Goal: Task Accomplishment & Management: Manage account settings

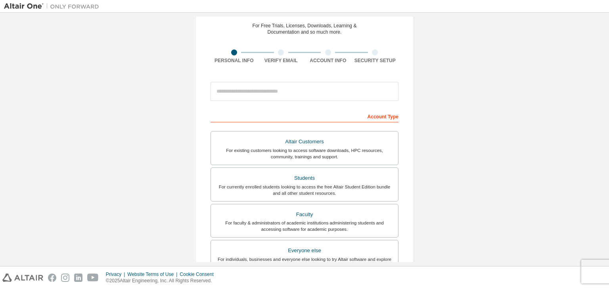
scroll to position [33, 0]
click at [283, 88] on input "email" at bounding box center [304, 91] width 188 height 19
type input "**********"
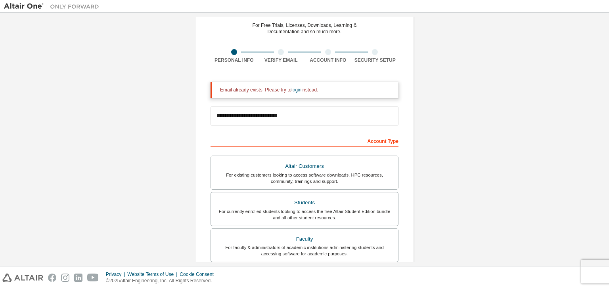
click at [294, 90] on link "login" at bounding box center [296, 90] width 10 height 6
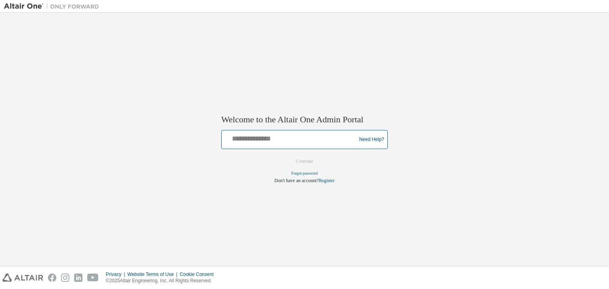
click at [268, 141] on input "text" at bounding box center [290, 137] width 130 height 11
type input "**********"
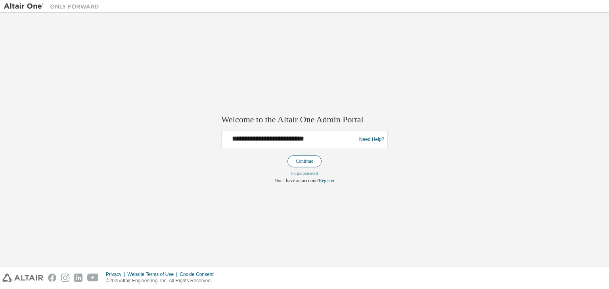
click at [300, 160] on button "Continue" at bounding box center [304, 162] width 34 height 12
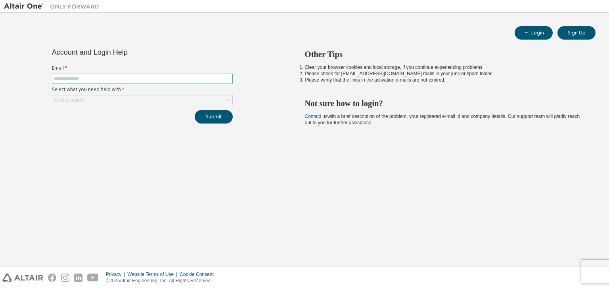
click at [126, 79] on input "text" at bounding box center [142, 79] width 177 height 6
type input "**********"
click at [122, 100] on div "Click to select" at bounding box center [142, 101] width 180 height 10
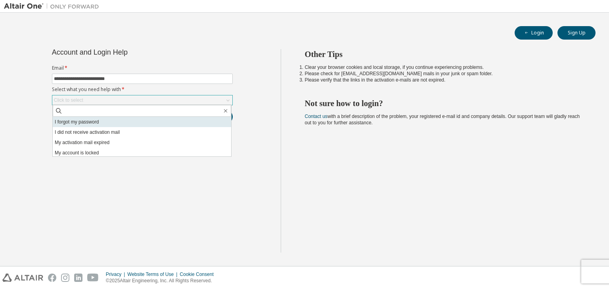
click at [98, 125] on li "I forgot my password" at bounding box center [142, 122] width 178 height 10
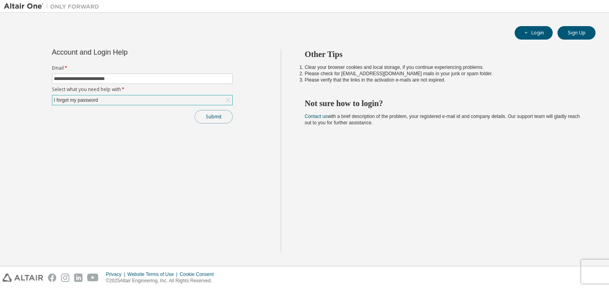
click at [219, 114] on button "Submit" at bounding box center [214, 116] width 38 height 13
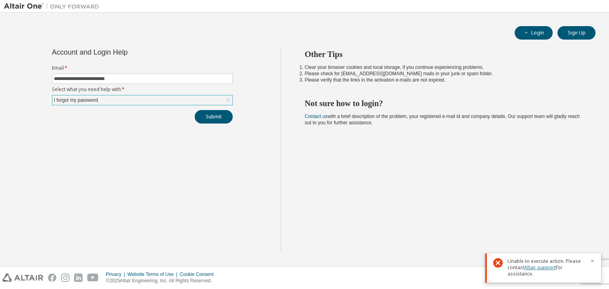
click at [548, 268] on link "Altair support" at bounding box center [540, 267] width 32 height 7
click at [541, 267] on link "Altair support" at bounding box center [540, 267] width 32 height 7
click at [158, 99] on div "I forgot my password" at bounding box center [142, 101] width 180 height 10
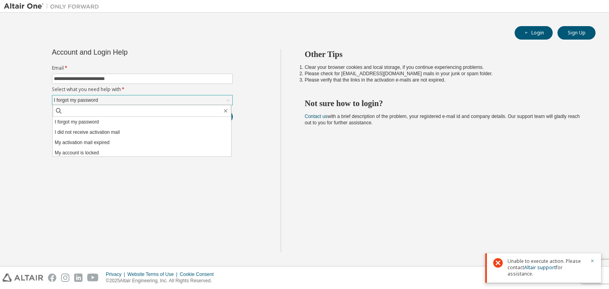
click at [158, 99] on div "I forgot my password" at bounding box center [142, 101] width 180 height 10
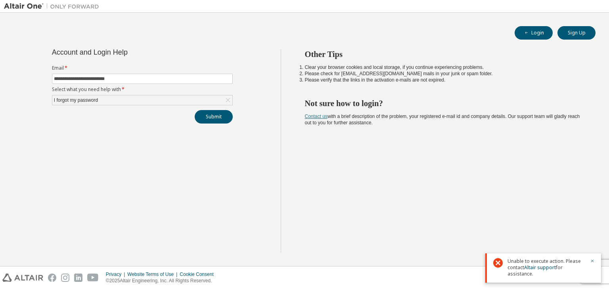
click at [322, 117] on link "Contact us" at bounding box center [316, 117] width 23 height 6
click at [382, 158] on div "Other Tips Clear your browser cookies and local storage, if you continue experi…" at bounding box center [443, 151] width 325 height 204
